Goal: Task Accomplishment & Management: Complete application form

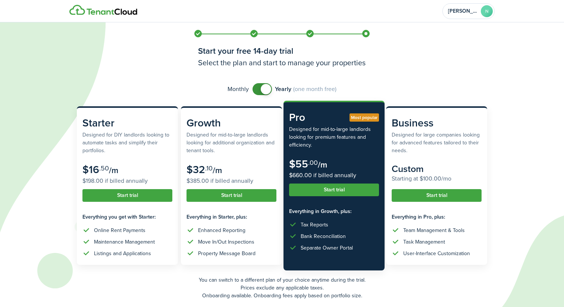
checkbox input "false"
click at [265, 87] on span at bounding box center [266, 89] width 10 height 10
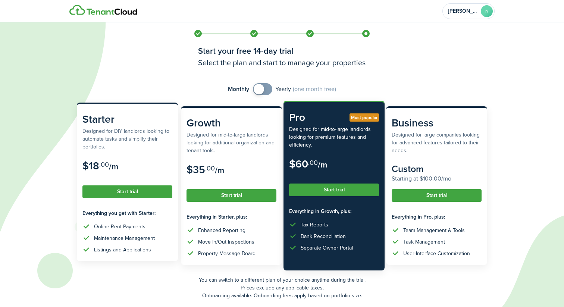
click at [135, 193] on button "Start trial" at bounding box center [127, 191] width 90 height 13
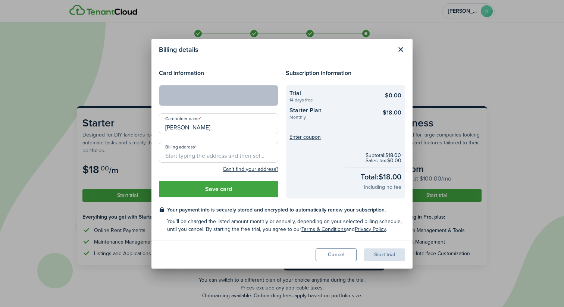
click at [249, 188] on button "Save card" at bounding box center [218, 189] width 119 height 16
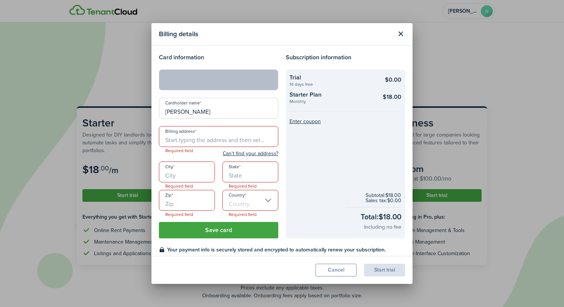
click at [197, 140] on input "Billing address" at bounding box center [218, 136] width 119 height 21
type input "[STREET_ADDRESS][PERSON_NAME]"
type input "[GEOGRAPHIC_DATA]"
type input "IL"
type input "60641"
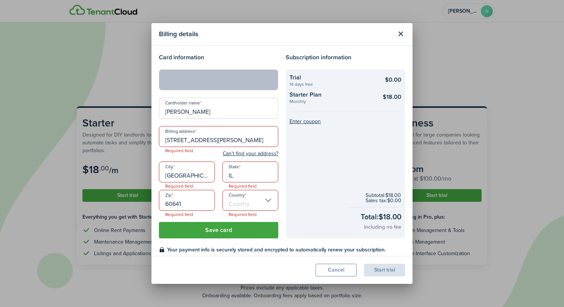
type input "[GEOGRAPHIC_DATA]"
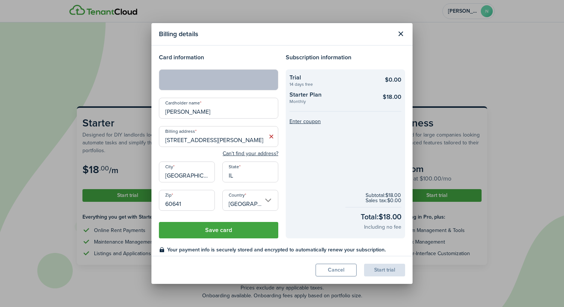
click at [227, 229] on button "Save card" at bounding box center [218, 230] width 119 height 16
click at [218, 235] on button "Save card" at bounding box center [218, 230] width 119 height 16
drag, startPoint x: 343, startPoint y: 189, endPoint x: 339, endPoint y: 184, distance: 6.1
click at [339, 184] on checkout-info-bg "Trial 14 days free $0.00 Starter Plan Monthly $18.00 Enter coupon Subtotal: $18…" at bounding box center [345, 153] width 119 height 169
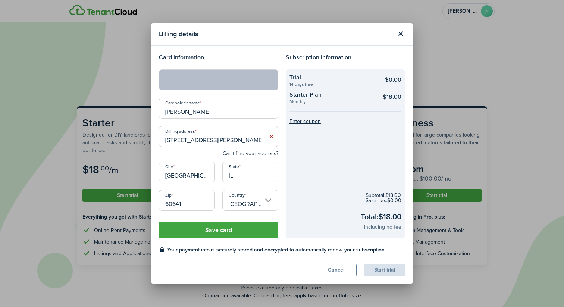
click at [229, 230] on button "Save card" at bounding box center [218, 230] width 119 height 16
click at [255, 193] on input "[GEOGRAPHIC_DATA]" at bounding box center [250, 200] width 56 height 21
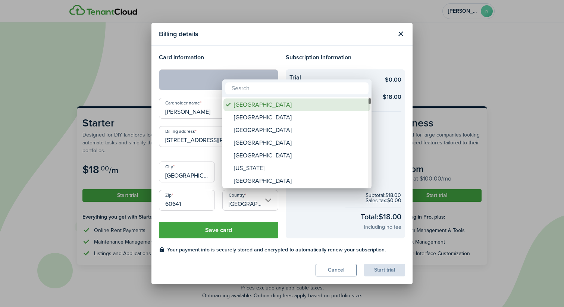
click at [261, 103] on div "[GEOGRAPHIC_DATA]" at bounding box center [300, 104] width 132 height 13
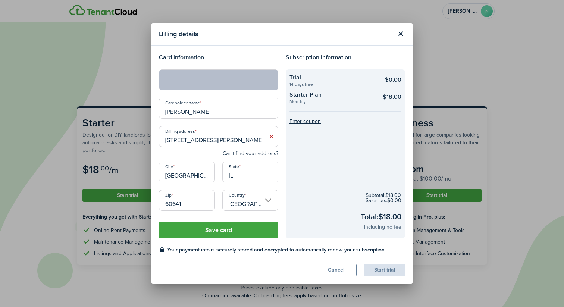
scroll to position [24, 0]
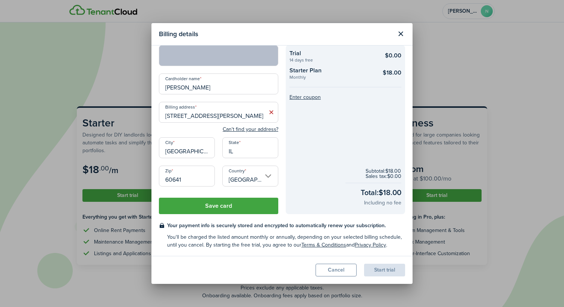
click at [247, 209] on button "Save card" at bounding box center [218, 206] width 119 height 16
click at [224, 204] on button "Save card" at bounding box center [218, 206] width 119 height 16
click at [373, 268] on div "Start trial" at bounding box center [384, 270] width 41 height 13
click at [391, 272] on div "Start trial" at bounding box center [384, 270] width 41 height 13
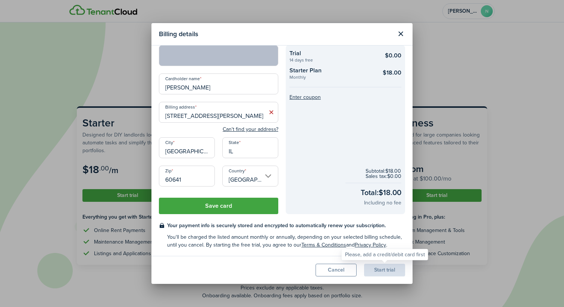
click at [391, 272] on div "Start trial" at bounding box center [384, 270] width 41 height 13
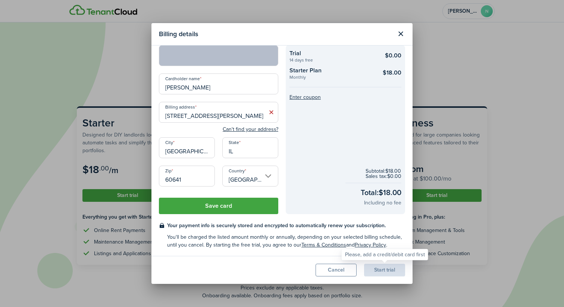
click at [391, 272] on div "Start trial" at bounding box center [384, 270] width 41 height 13
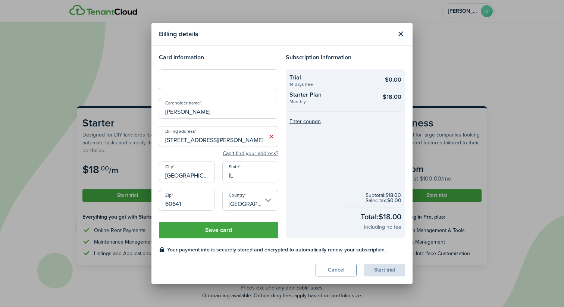
click at [234, 226] on button "Save card" at bounding box center [218, 230] width 119 height 16
click at [384, 271] on div "Start trial" at bounding box center [384, 270] width 41 height 13
click at [401, 34] on button "Close modal" at bounding box center [400, 34] width 13 height 13
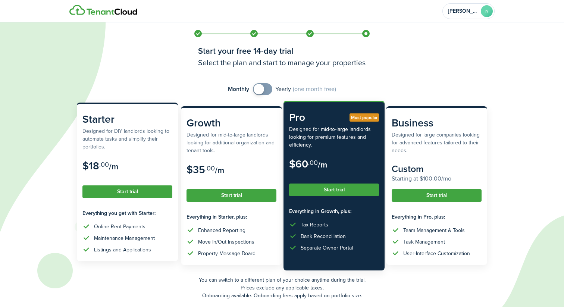
click at [121, 191] on button "Start trial" at bounding box center [127, 191] width 90 height 13
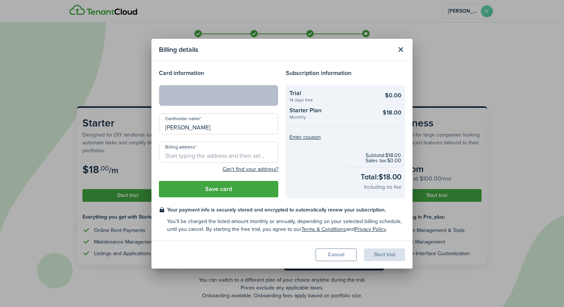
click at [228, 153] on input "Billing address" at bounding box center [218, 152] width 119 height 21
type input "[STREET_ADDRESS][PERSON_NAME]"
click at [226, 187] on button "Save card" at bounding box center [218, 189] width 119 height 16
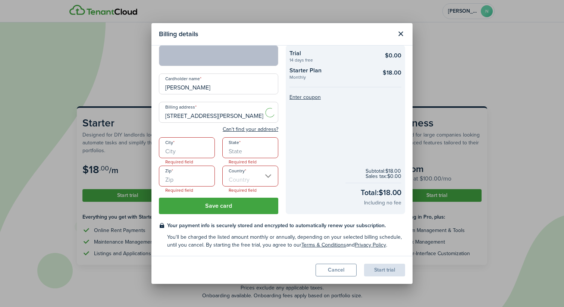
scroll to position [24, 0]
click at [190, 154] on input "City" at bounding box center [187, 147] width 56 height 21
type input "[GEOGRAPHIC_DATA]"
type input "IL"
type input "60641"
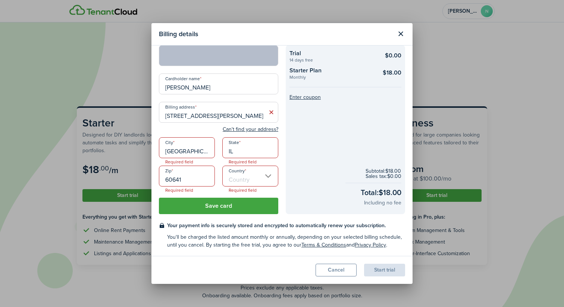
type input "[GEOGRAPHIC_DATA]"
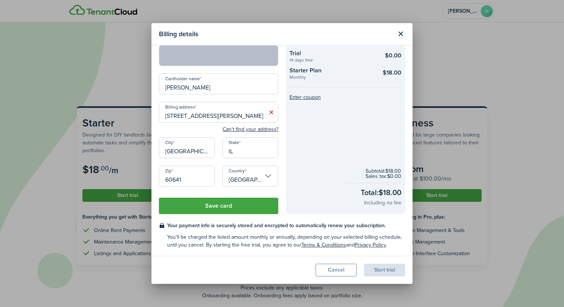
click at [220, 205] on button "Save card" at bounding box center [218, 206] width 119 height 16
click at [367, 255] on div "Please, add a credit/debit card first" at bounding box center [385, 254] width 80 height 7
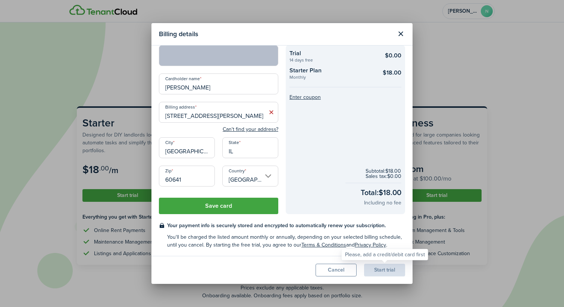
click at [382, 267] on div "Start trial" at bounding box center [384, 270] width 41 height 13
click at [381, 267] on div "Start trial" at bounding box center [384, 270] width 41 height 13
click at [343, 268] on button "Cancel" at bounding box center [336, 270] width 41 height 13
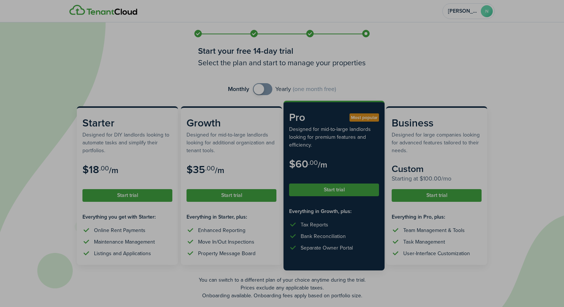
click at [342, 268] on div "Billing details Card information Cardholder name [PERSON_NAME] Billing address …" at bounding box center [282, 153] width 564 height 307
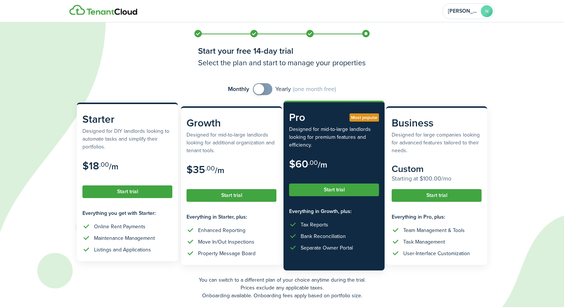
scroll to position [28, 0]
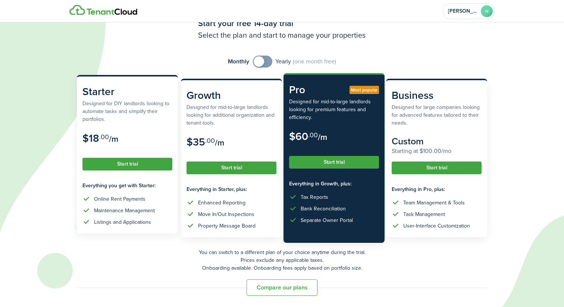
click at [121, 165] on button "Start trial" at bounding box center [127, 164] width 90 height 13
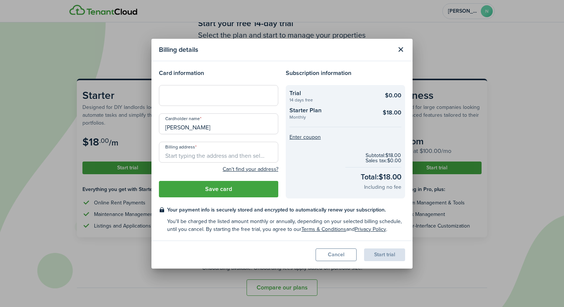
click at [197, 103] on div at bounding box center [218, 95] width 119 height 21
click at [204, 100] on div at bounding box center [218, 95] width 119 height 21
click at [186, 99] on div at bounding box center [218, 95] width 119 height 21
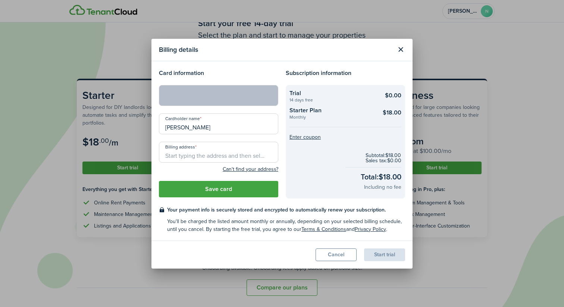
click at [210, 157] on input "Billing address" at bounding box center [218, 152] width 119 height 21
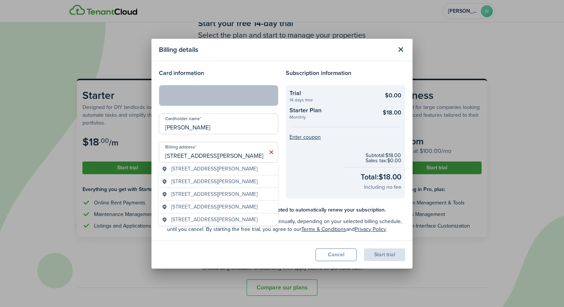
click at [227, 172] on span "[STREET_ADDRESS][PERSON_NAME]" at bounding box center [214, 169] width 86 height 8
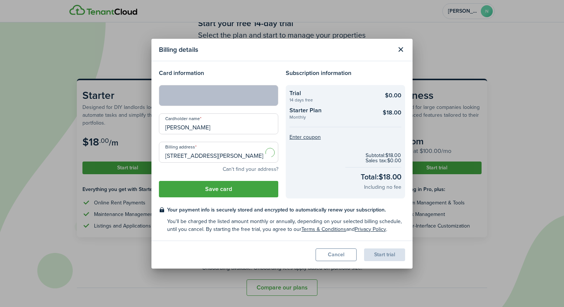
type input "[STREET_ADDRESS][PERSON_NAME]"
click at [215, 184] on button "Save card" at bounding box center [218, 189] width 119 height 16
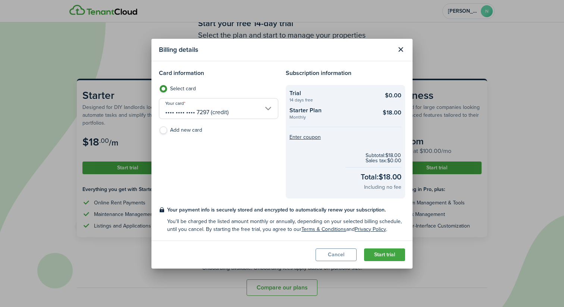
click at [381, 257] on button "Start trial" at bounding box center [384, 254] width 41 height 13
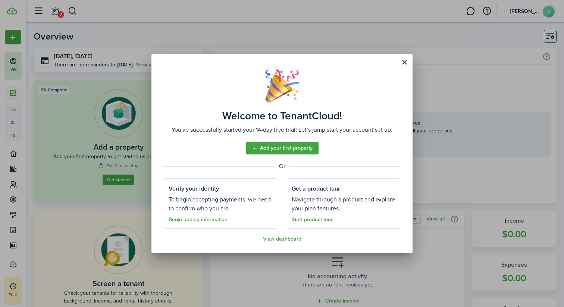
click at [285, 148] on link "Add your first property" at bounding box center [282, 148] width 73 height 13
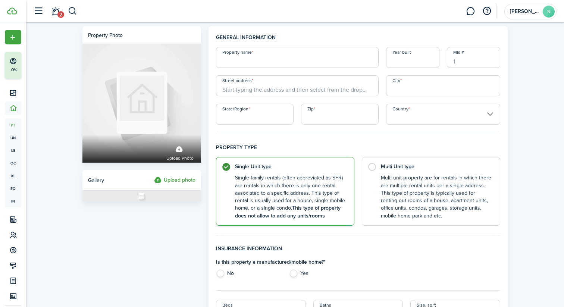
click at [257, 61] on input "Property name" at bounding box center [297, 57] width 163 height 21
click at [228, 92] on input "Street address" at bounding box center [297, 85] width 163 height 21
click at [251, 65] on input "[PERSON_NAME]" at bounding box center [297, 57] width 163 height 21
type input "B"
type input "428 W [GEOGRAPHIC_DATA]"
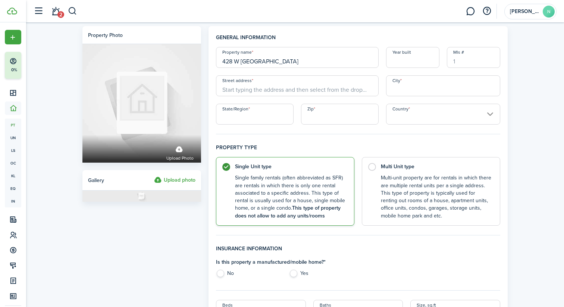
click at [261, 93] on input "Street address" at bounding box center [297, 85] width 163 height 21
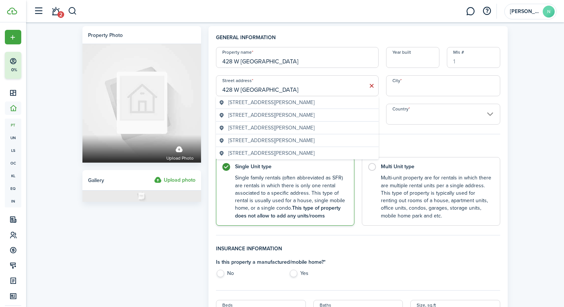
click at [263, 101] on span "[STREET_ADDRESS][PERSON_NAME]" at bounding box center [271, 102] width 86 height 8
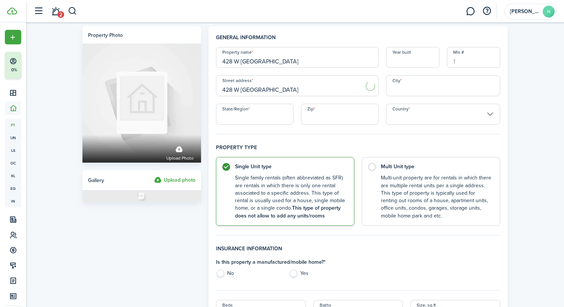
type input "[STREET_ADDRESS][PERSON_NAME]"
type input "[GEOGRAPHIC_DATA]"
type input "IL"
type input "60614"
type input "[GEOGRAPHIC_DATA]"
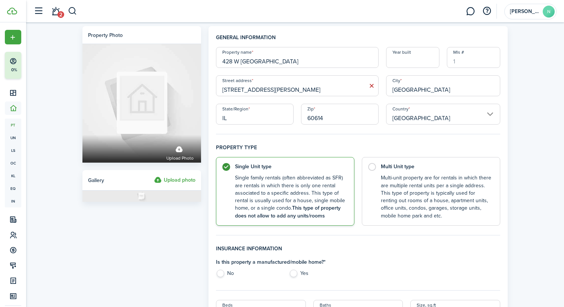
click at [253, 117] on input "IL" at bounding box center [255, 114] width 78 height 21
click at [442, 145] on h4 "Property type" at bounding box center [358, 150] width 284 height 13
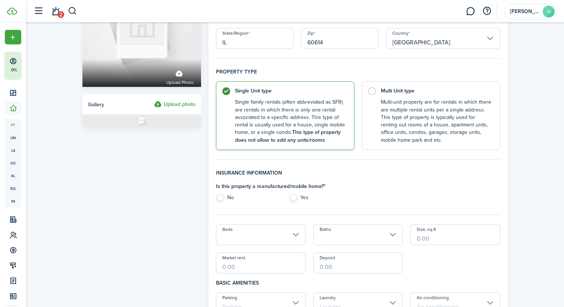
scroll to position [77, 0]
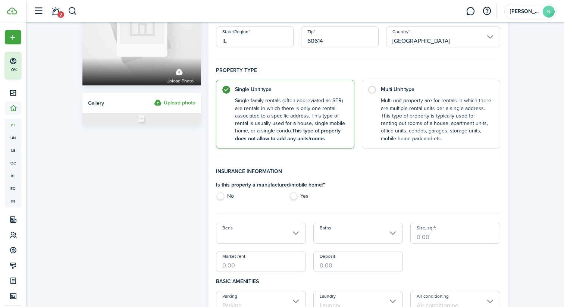
click at [220, 198] on label "No" at bounding box center [248, 198] width 65 height 11
radio input "true"
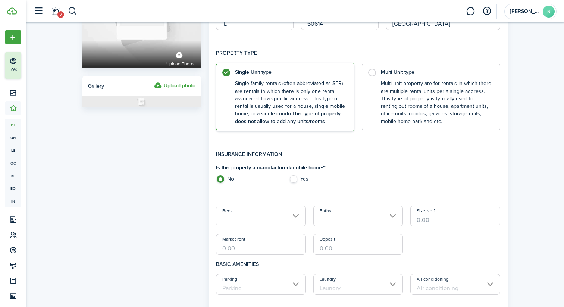
scroll to position [95, 0]
click at [240, 211] on input "Beds" at bounding box center [261, 215] width 90 height 21
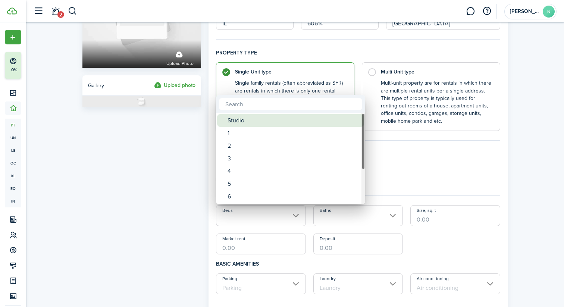
click at [233, 129] on div "1" at bounding box center [294, 133] width 132 height 13
type input "1"
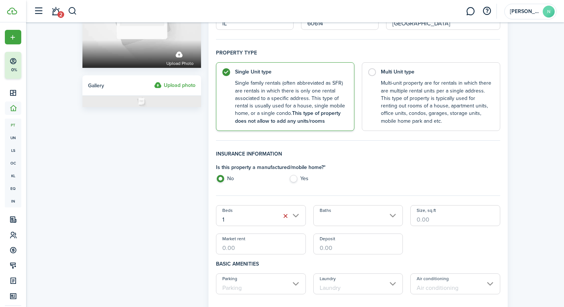
click at [337, 221] on input "Baths" at bounding box center [358, 215] width 90 height 21
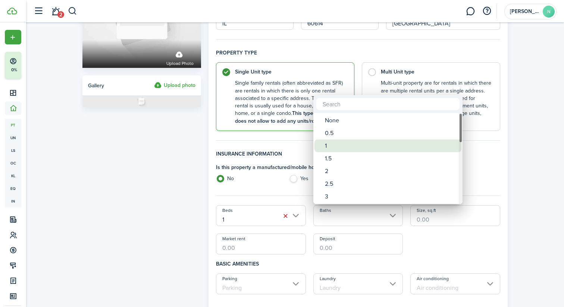
click at [331, 145] on div "1" at bounding box center [391, 146] width 132 height 13
type input "1"
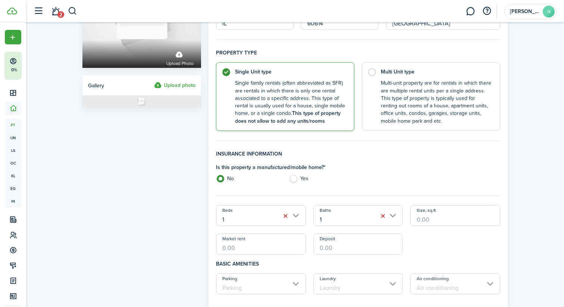
click at [245, 248] on input "Market rent" at bounding box center [261, 244] width 90 height 21
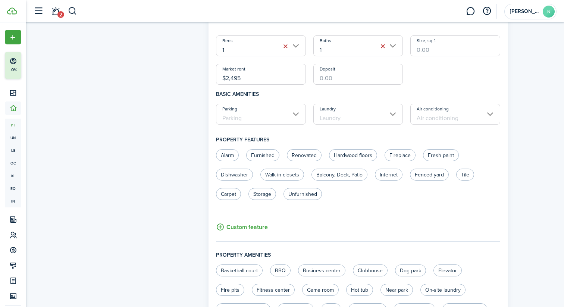
scroll to position [266, 0]
click at [354, 113] on input "Laundry" at bounding box center [358, 113] width 90 height 21
type input "$2,495.00"
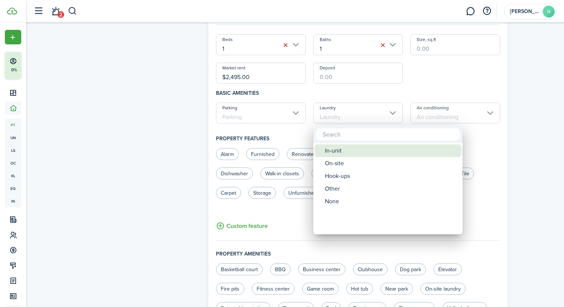
click at [338, 154] on div "In-unit" at bounding box center [391, 150] width 132 height 13
type input "In-unit"
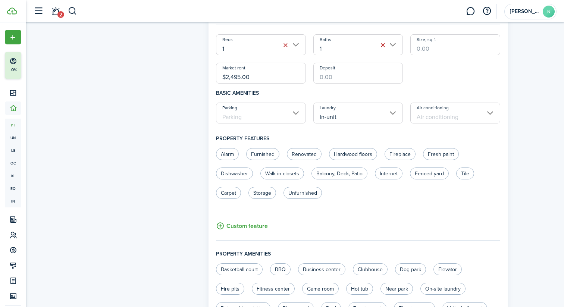
click at [442, 113] on input "Air conditioning" at bounding box center [455, 113] width 90 height 21
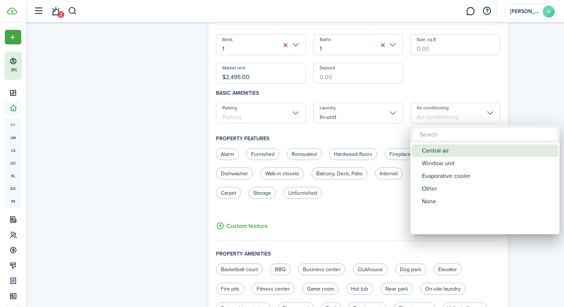
click at [432, 151] on div "Central air" at bounding box center [488, 150] width 132 height 13
type input "Central air"
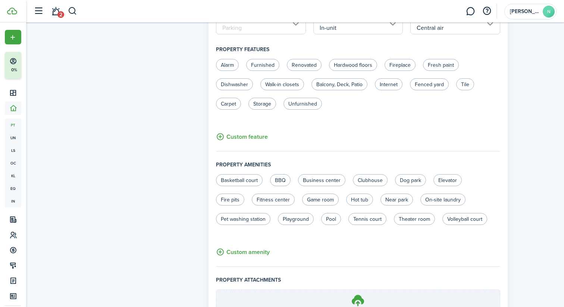
scroll to position [355, 0]
click at [300, 66] on label "Renovated" at bounding box center [304, 65] width 35 height 12
radio input "true"
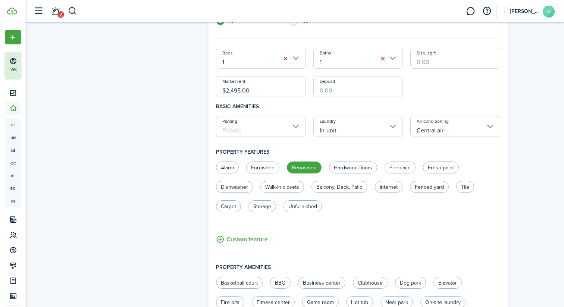
scroll to position [0, 0]
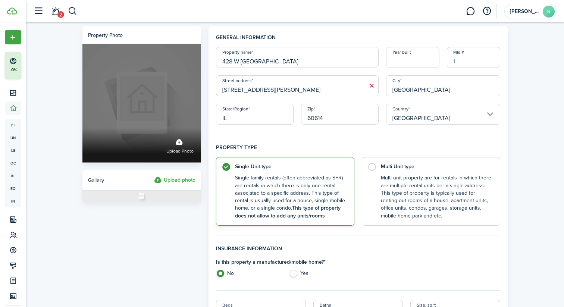
click at [150, 109] on label "Upload photo" at bounding box center [141, 103] width 119 height 119
click at [82, 128] on input "Upload photo" at bounding box center [82, 128] width 0 height 0
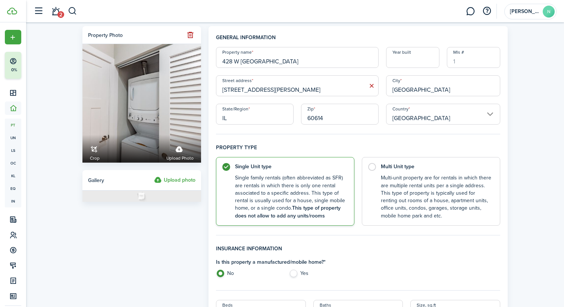
click at [93, 180] on span "Gallery" at bounding box center [96, 180] width 16 height 8
click at [104, 182] on panel-main-header "Gallery Upload photo" at bounding box center [141, 180] width 119 height 20
click at [143, 199] on img at bounding box center [141, 196] width 119 height 11
click at [141, 194] on img at bounding box center [141, 196] width 119 height 11
drag, startPoint x: 141, startPoint y: 194, endPoint x: 141, endPoint y: 212, distance: 18.3
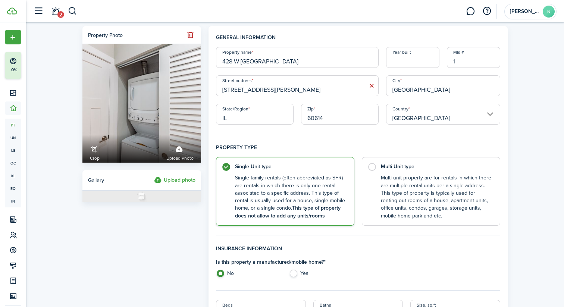
click at [171, 183] on label "Upload photo" at bounding box center [174, 180] width 41 height 9
click at [154, 176] on input "Upload photo" at bounding box center [154, 176] width 0 height 0
